Goal: Find specific page/section: Find specific page/section

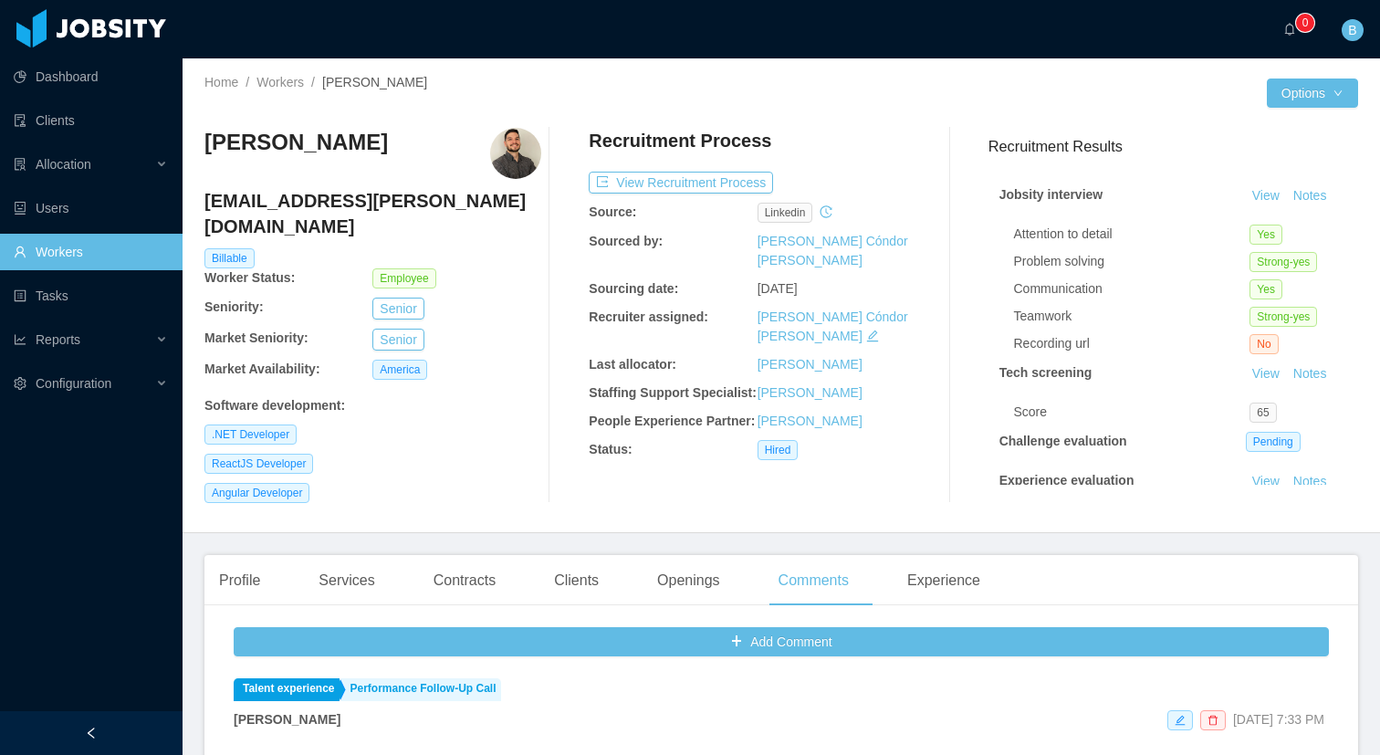
click at [84, 258] on link "Workers" at bounding box center [91, 252] width 154 height 37
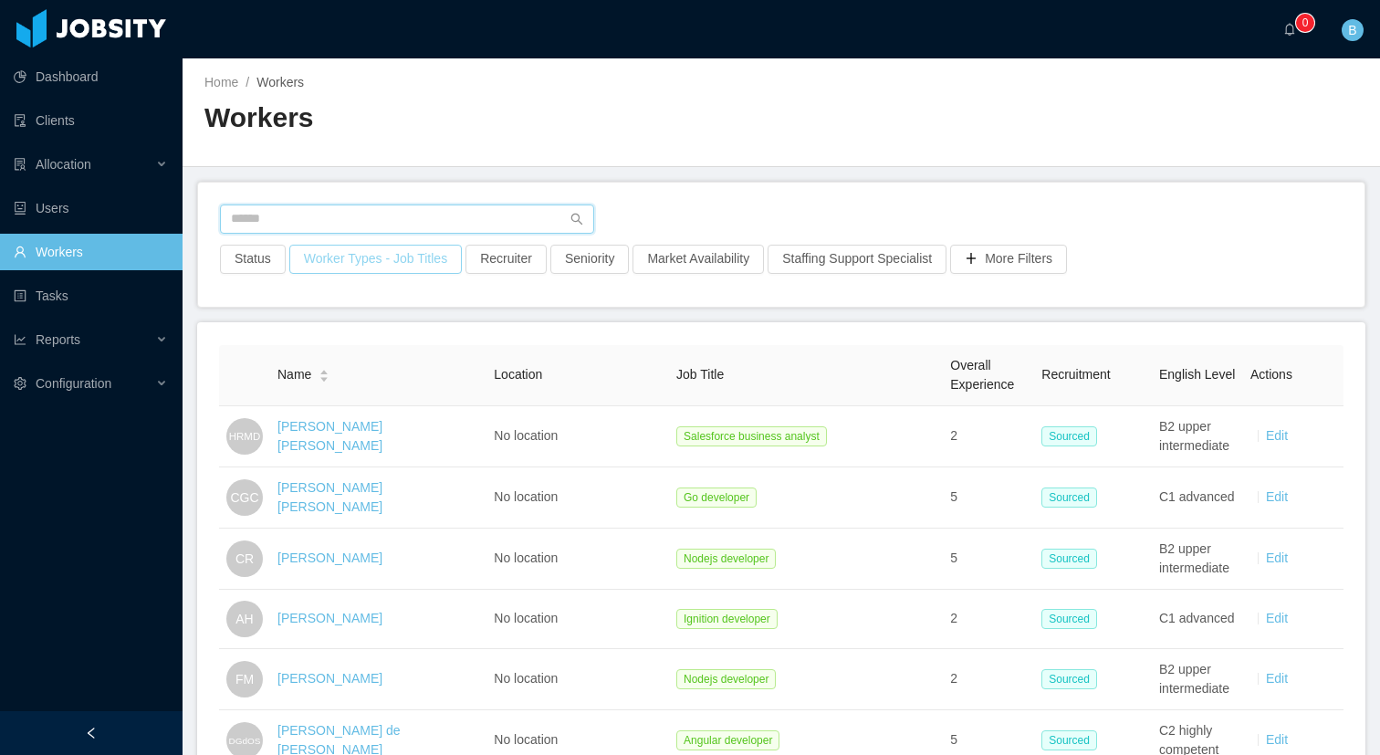
click at [359, 218] on input "text" at bounding box center [407, 218] width 374 height 29
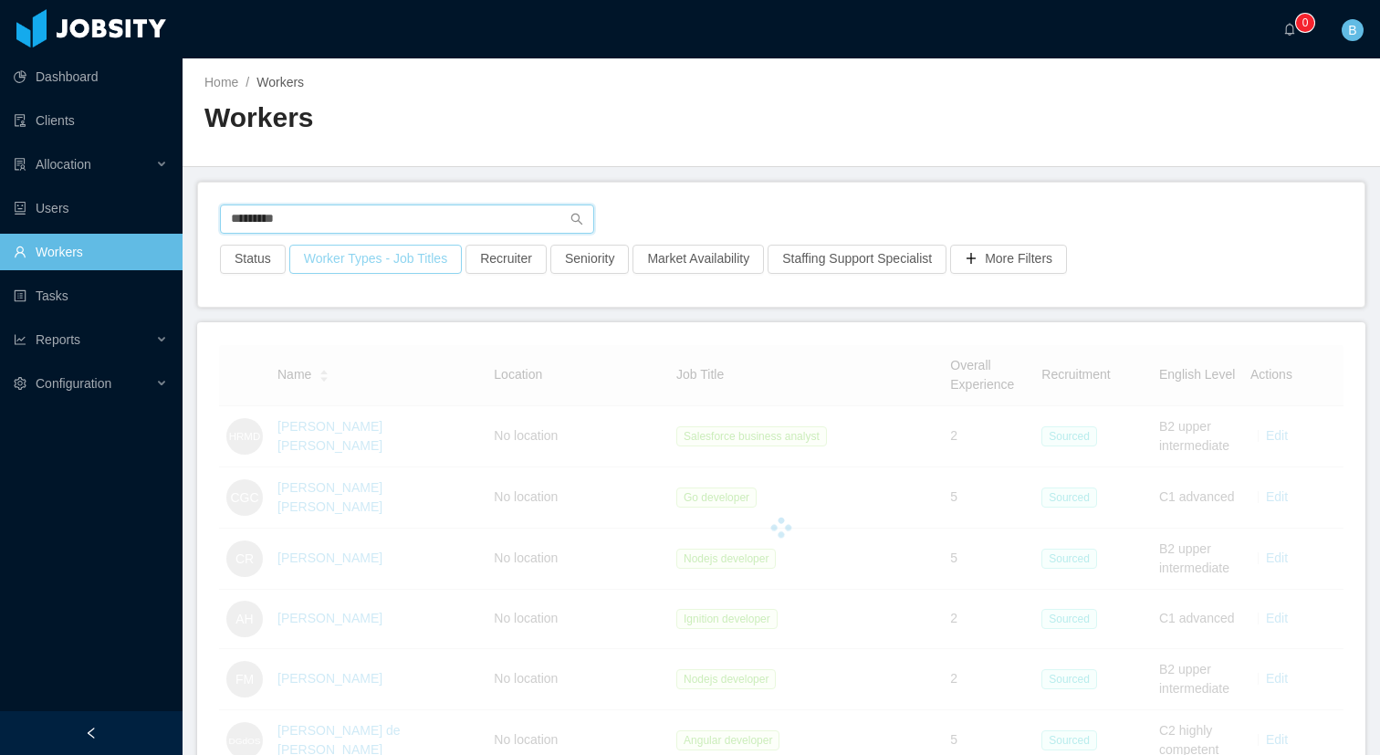
type input "**********"
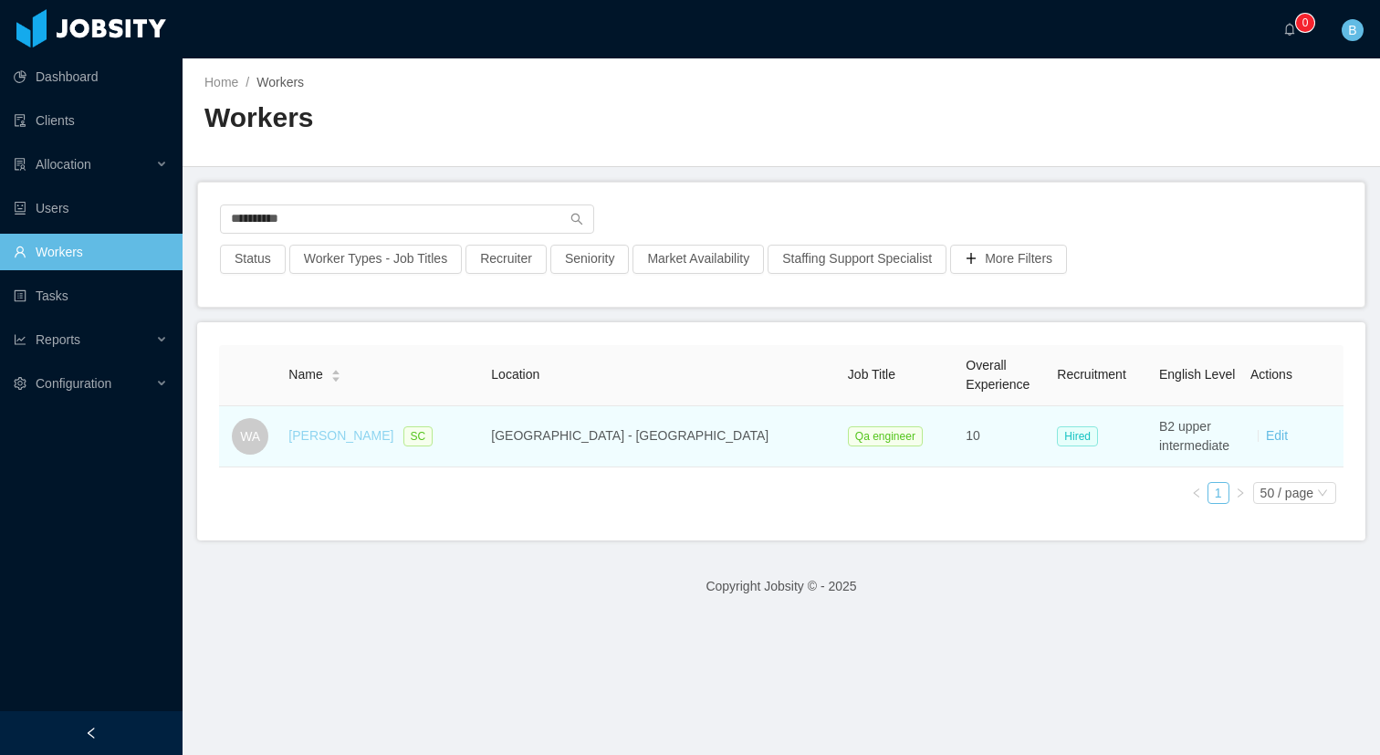
click at [364, 433] on link "[PERSON_NAME]" at bounding box center [340, 435] width 105 height 15
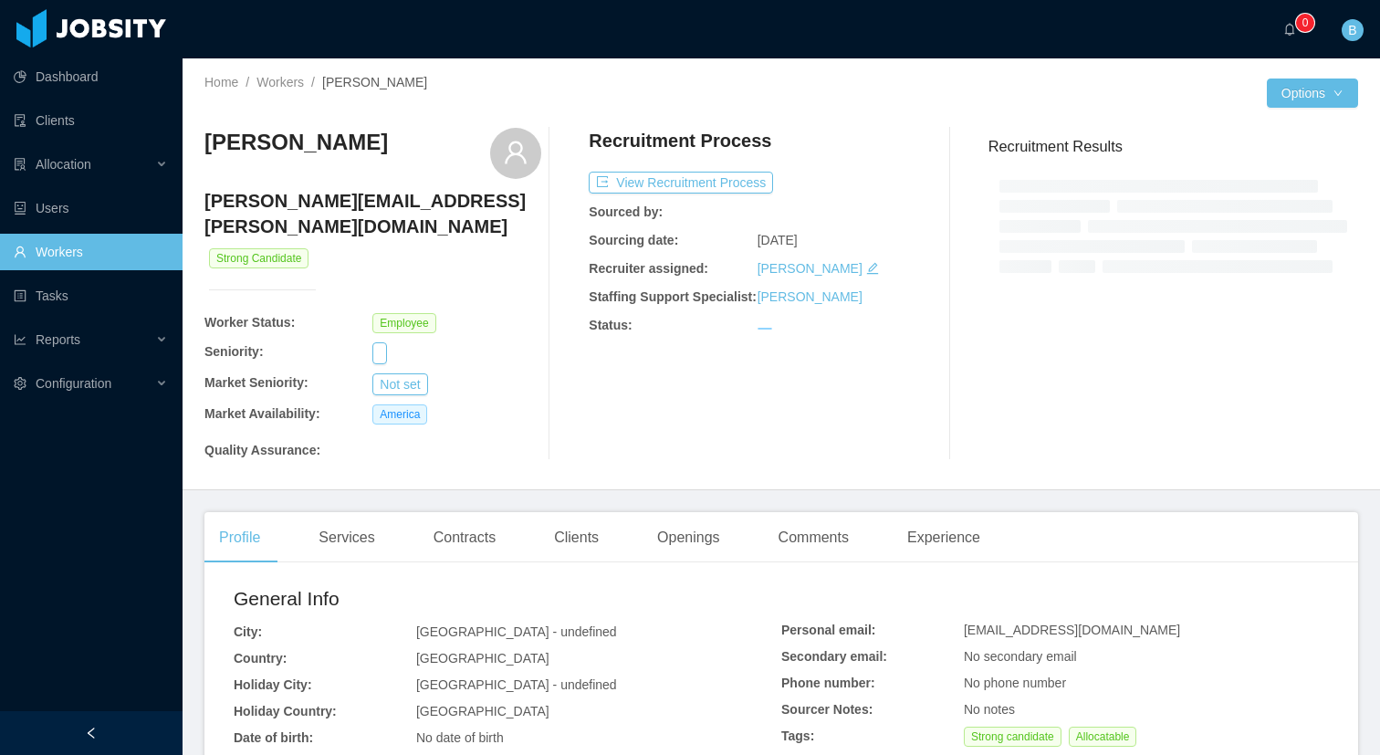
scroll to position [271, 0]
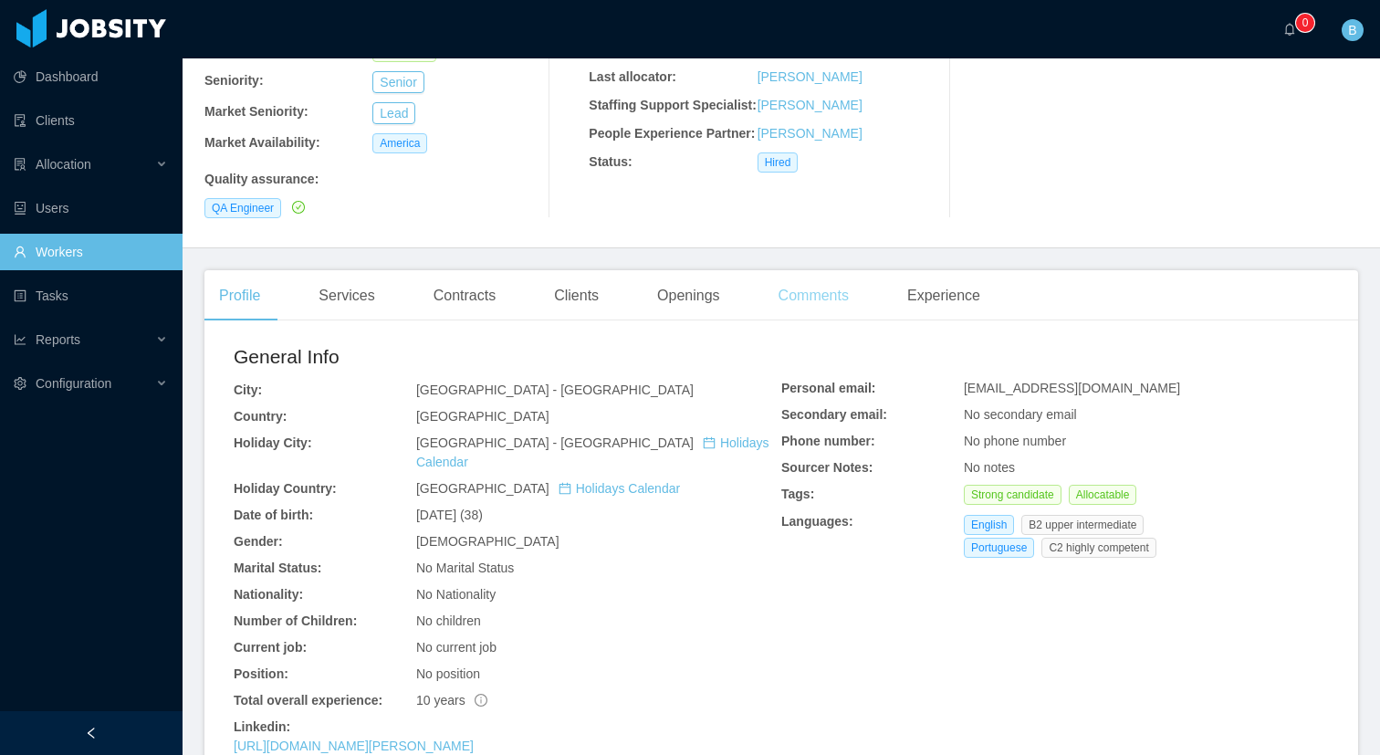
click at [788, 305] on div "Comments" at bounding box center [813, 295] width 99 height 51
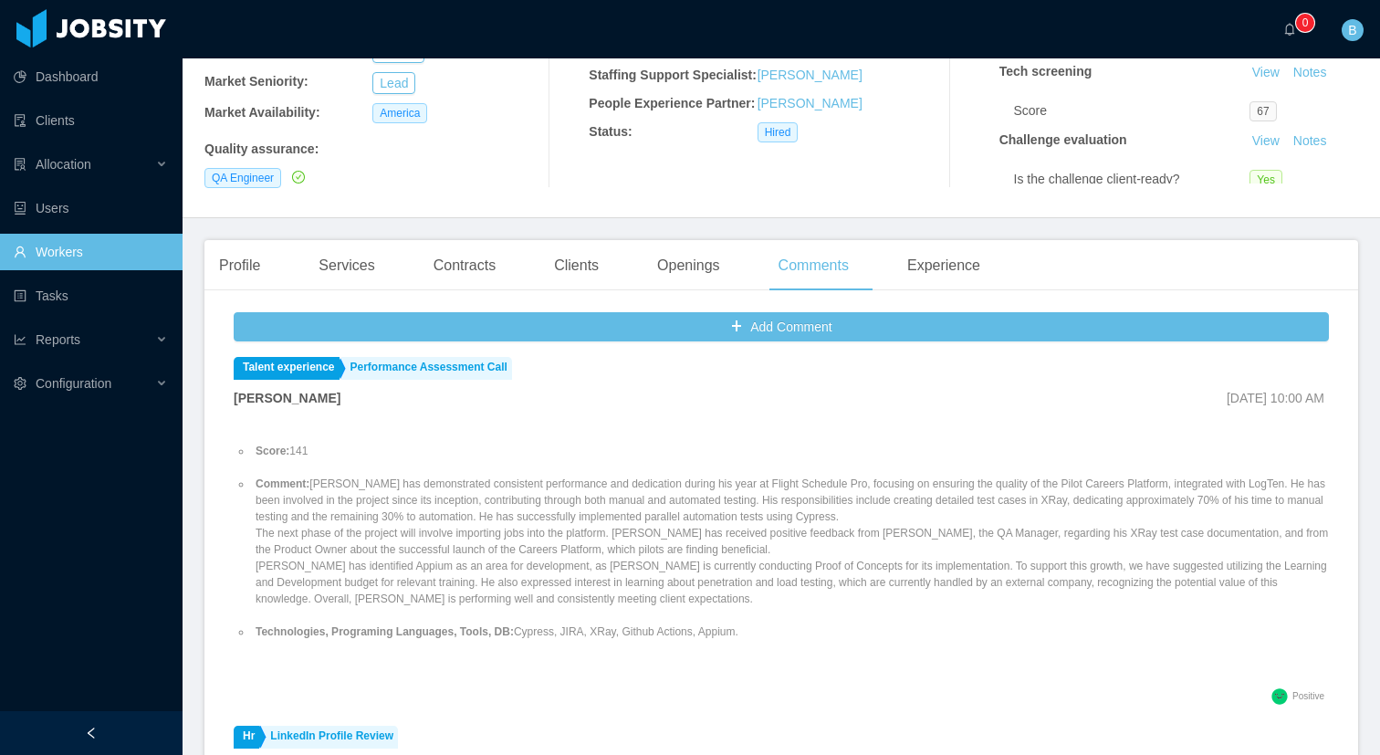
scroll to position [314, 0]
